Goal: Use online tool/utility: Utilize a website feature to perform a specific function

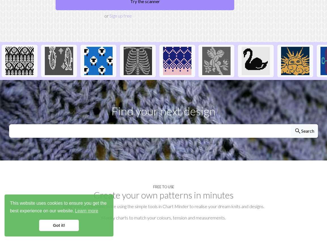
scroll to position [28, 0]
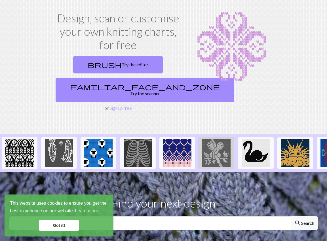
click at [215, 145] on img at bounding box center [216, 153] width 28 height 28
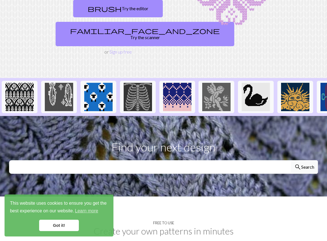
scroll to position [85, 0]
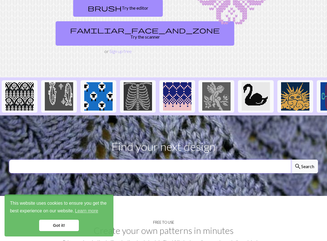
click at [135, 164] on input "text" at bounding box center [150, 167] width 282 height 14
type input "d"
type input "goose"
click at [291, 160] on button "search Search" at bounding box center [304, 167] width 27 height 14
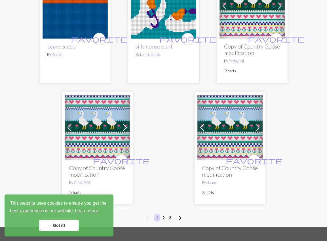
scroll to position [1816, 0]
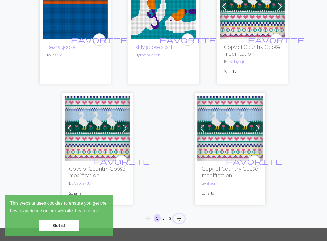
click at [176, 215] on span "arrow_forward" at bounding box center [179, 219] width 7 height 8
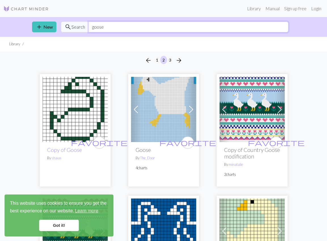
click at [115, 30] on input "goose" at bounding box center [189, 27] width 200 height 11
drag, startPoint x: 114, startPoint y: 30, endPoint x: 105, endPoint y: 29, distance: 9.7
click at [105, 29] on input "goose" at bounding box center [189, 27] width 200 height 11
type input "g"
type input "duck"
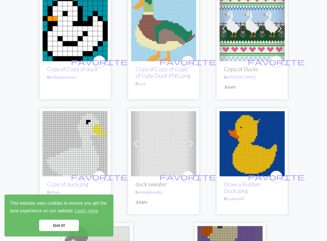
scroll to position [1844, 0]
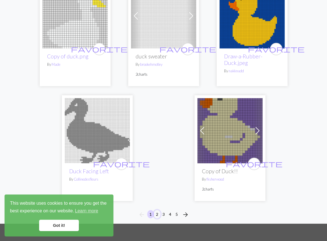
click at [156, 210] on button "2" at bounding box center [157, 214] width 7 height 8
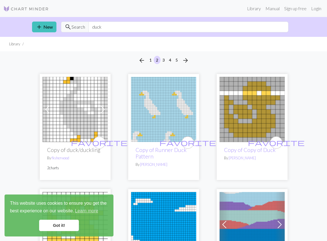
click at [183, 113] on img at bounding box center [163, 109] width 65 height 65
click at [114, 24] on input "duck" at bounding box center [189, 27] width 200 height 11
drag, startPoint x: 107, startPoint y: 29, endPoint x: 87, endPoint y: 29, distance: 20.1
click at [87, 29] on div "search Search duck" at bounding box center [175, 27] width 228 height 11
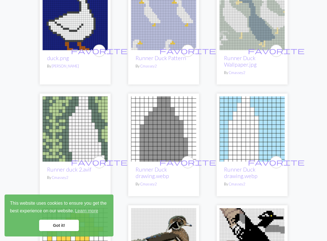
scroll to position [965, 0]
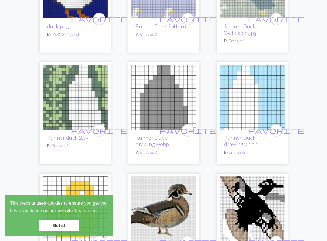
click at [241, 120] on img at bounding box center [252, 97] width 65 height 65
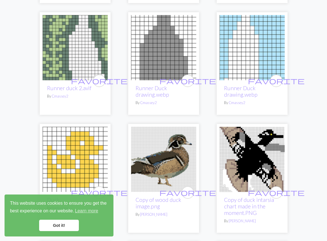
scroll to position [1021, 0]
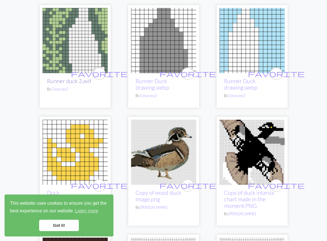
click at [73, 78] on link "Runner duck 2.avif" at bounding box center [69, 81] width 44 height 7
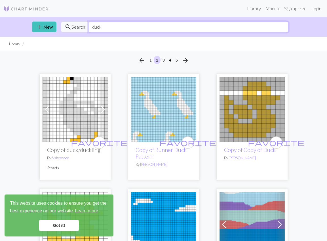
click at [115, 28] on input "duck" at bounding box center [189, 27] width 200 height 11
drag, startPoint x: 115, startPoint y: 28, endPoint x: 94, endPoint y: 26, distance: 20.3
click at [94, 26] on input "duck" at bounding box center [189, 27] width 200 height 11
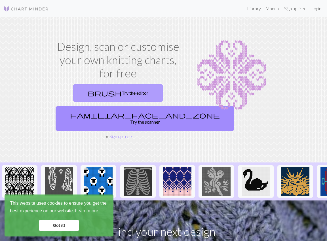
click at [130, 93] on link "brush Try the editor" at bounding box center [118, 93] width 90 height 18
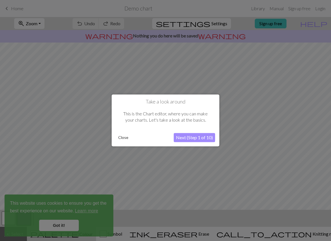
click at [192, 140] on button "Next (Step 1 of 10)" at bounding box center [194, 137] width 41 height 9
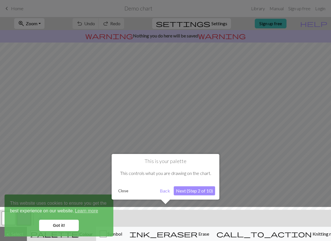
click at [189, 188] on button "Next (Step 2 of 10)" at bounding box center [194, 190] width 41 height 9
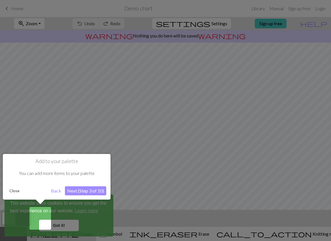
click at [91, 190] on button "Next (Step 3 of 10)" at bounding box center [85, 190] width 41 height 9
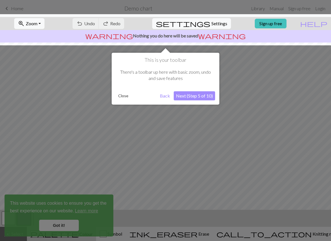
click at [198, 98] on button "Next (Step 5 of 10)" at bounding box center [194, 95] width 41 height 9
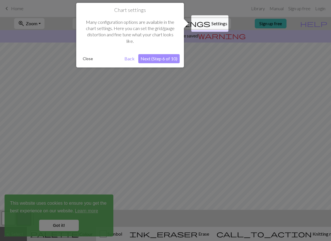
click at [160, 56] on button "Next (Step 6 of 10)" at bounding box center [158, 58] width 41 height 9
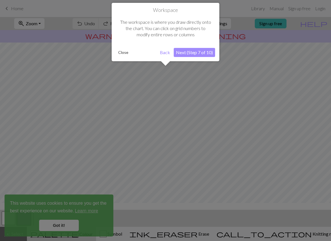
scroll to position [34, 0]
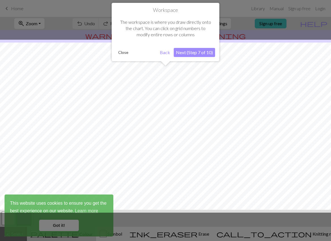
click at [183, 55] on button "Next (Step 7 of 10)" at bounding box center [194, 52] width 41 height 9
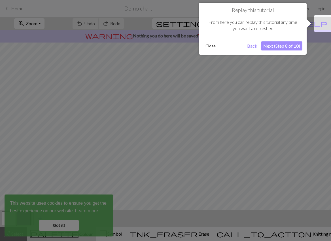
click at [276, 48] on button "Next (Step 8 of 10)" at bounding box center [281, 45] width 41 height 9
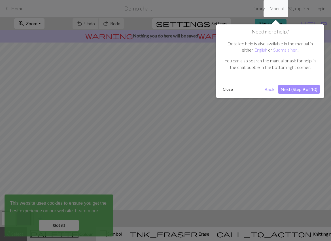
click at [306, 90] on button "Next (Step 9 of 10)" at bounding box center [299, 89] width 41 height 9
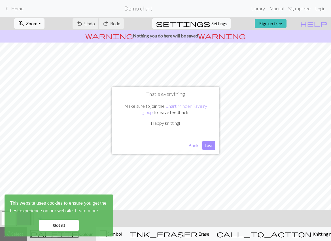
click at [212, 145] on button "Last" at bounding box center [209, 145] width 13 height 9
click at [65, 224] on link "Got it!" at bounding box center [59, 225] width 40 height 11
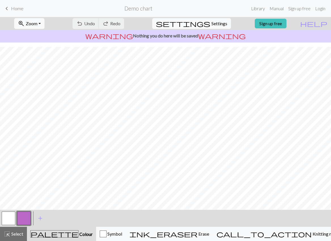
click at [5, 218] on body "This website uses cookies to ensure you get the best experience on our website.…" at bounding box center [165, 120] width 331 height 241
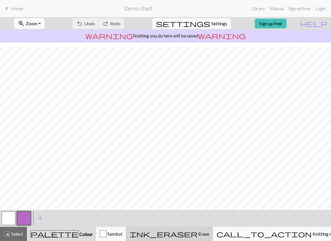
drag, startPoint x: 223, startPoint y: 234, endPoint x: 220, endPoint y: 233, distance: 3.1
click at [209, 234] on span "Erase" at bounding box center [204, 233] width 12 height 5
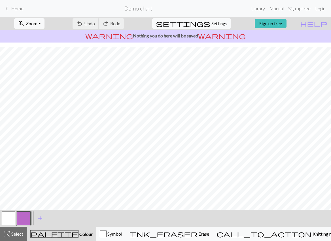
scroll to position [27, 0]
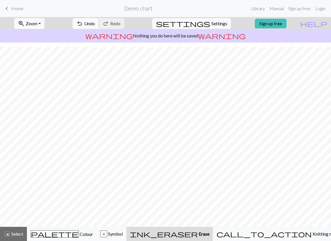
click at [83, 24] on span "undo" at bounding box center [79, 24] width 7 height 8
click at [79, 236] on span "Colour" at bounding box center [86, 234] width 14 height 5
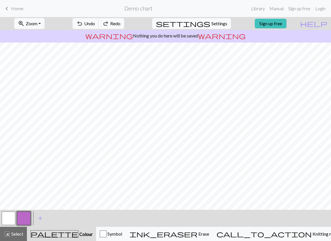
click at [7, 215] on button "button" at bounding box center [9, 219] width 14 height 14
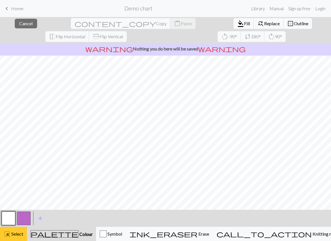
click at [17, 235] on span "Select" at bounding box center [16, 233] width 13 height 5
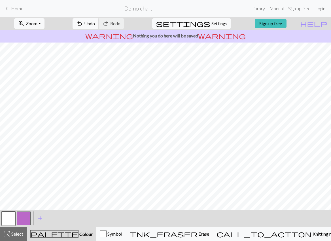
click at [10, 218] on button "button" at bounding box center [9, 219] width 14 height 14
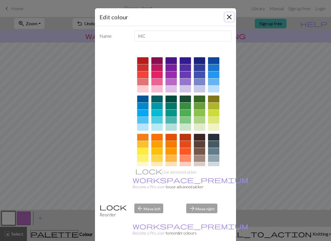
click at [225, 21] on button "Close" at bounding box center [229, 16] width 9 height 9
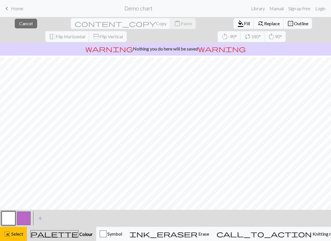
scroll to position [57, 0]
click at [8, 215] on button "button" at bounding box center [9, 219] width 14 height 14
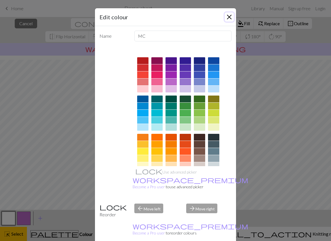
click at [228, 20] on button "Close" at bounding box center [229, 16] width 9 height 9
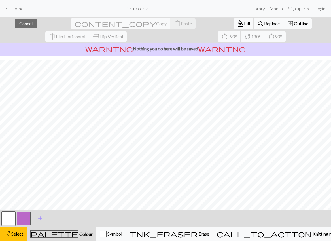
click at [22, 218] on button "button" at bounding box center [24, 219] width 14 height 14
click at [14, 220] on button "button" at bounding box center [9, 219] width 14 height 14
click at [29, 228] on button "palette Colour Colour" at bounding box center [61, 234] width 69 height 14
click at [56, 233] on span "palette" at bounding box center [55, 234] width 48 height 8
click at [18, 215] on button "button" at bounding box center [24, 219] width 14 height 14
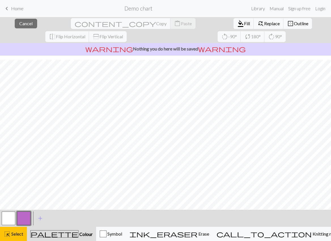
click at [11, 218] on button "button" at bounding box center [9, 219] width 14 height 14
click at [17, 235] on span "Select" at bounding box center [16, 233] width 13 height 5
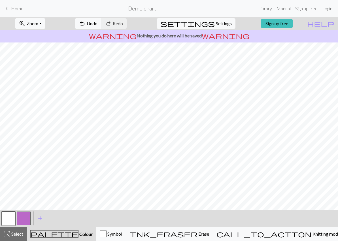
scroll to position [0, 0]
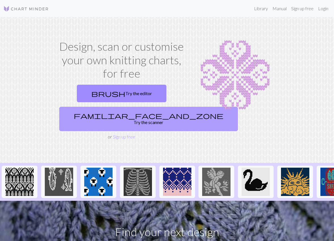
click at [129, 119] on link "familiar_face_and_zone Try the scanner" at bounding box center [148, 119] width 179 height 24
